Goal: Transaction & Acquisition: Purchase product/service

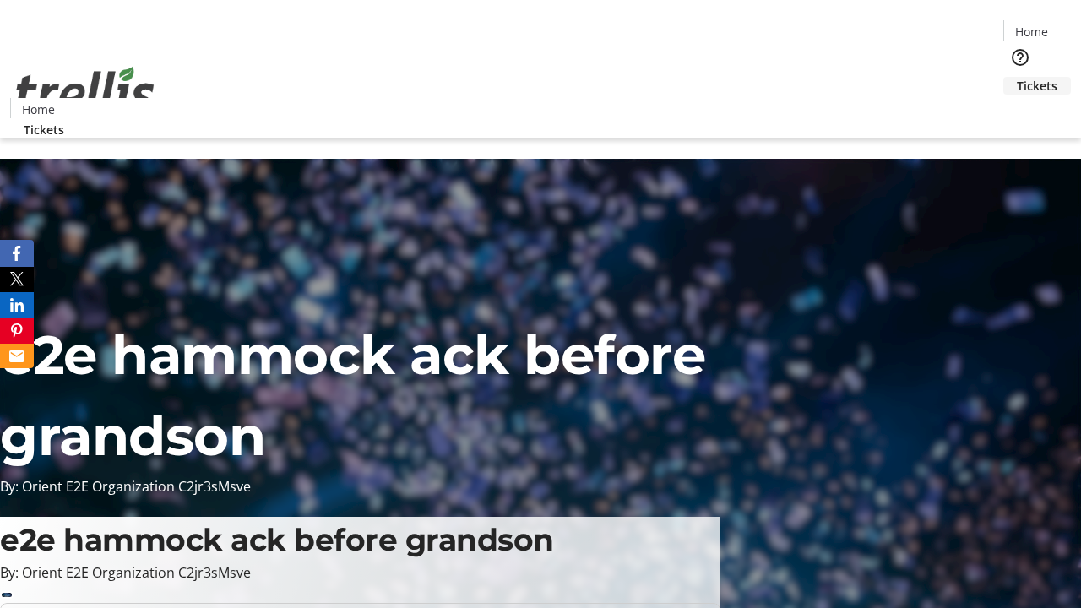
click at [1016, 77] on span "Tickets" at bounding box center [1036, 86] width 41 height 18
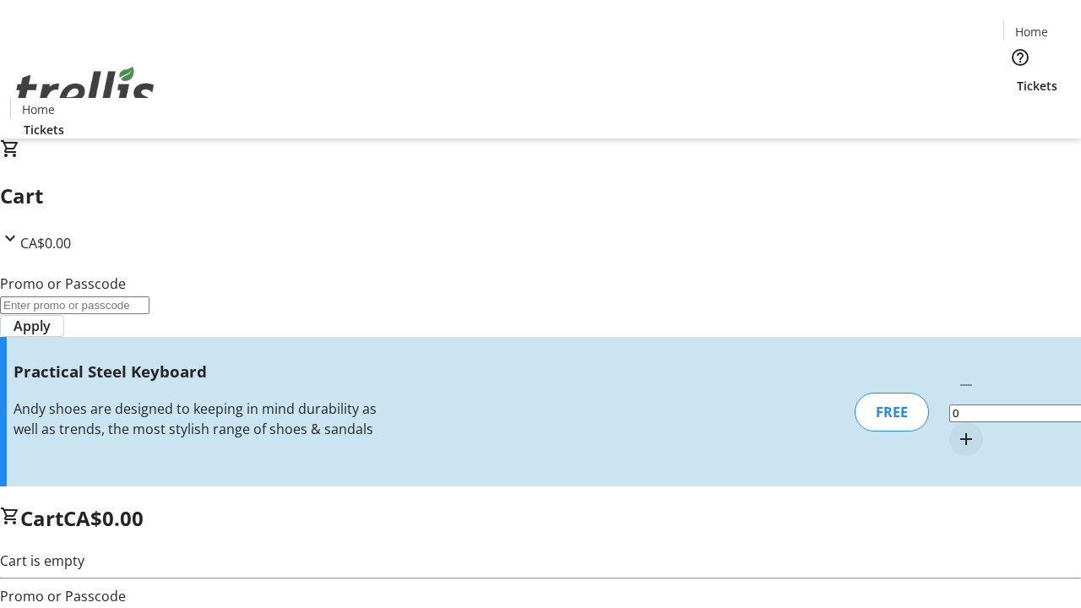
click at [956, 429] on mat-icon "Increment by one" at bounding box center [966, 439] width 20 height 20
type input "1"
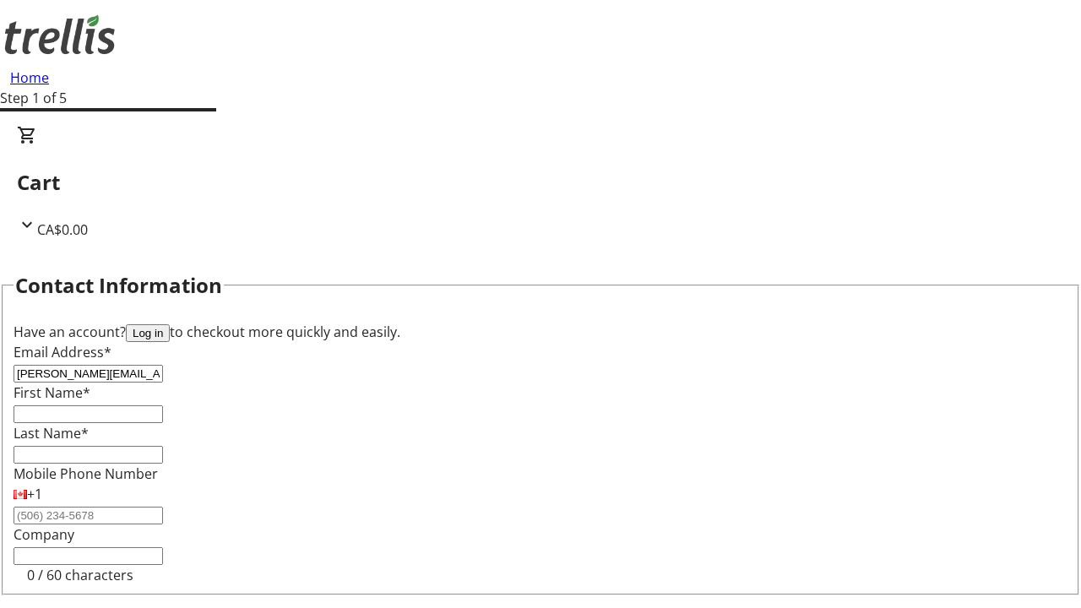
type input "[PERSON_NAME][EMAIL_ADDRESS][DOMAIN_NAME]"
type input "[PERSON_NAME]"
